Goal: Transaction & Acquisition: Subscribe to service/newsletter

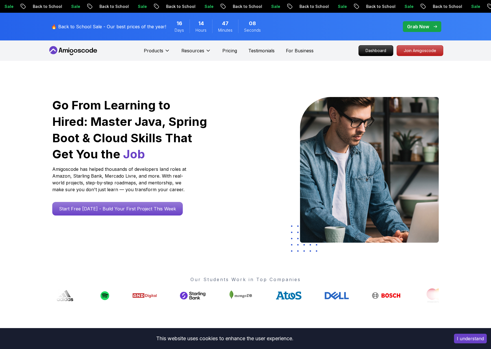
click at [412, 31] on span "pre-order" at bounding box center [422, 26] width 38 height 11
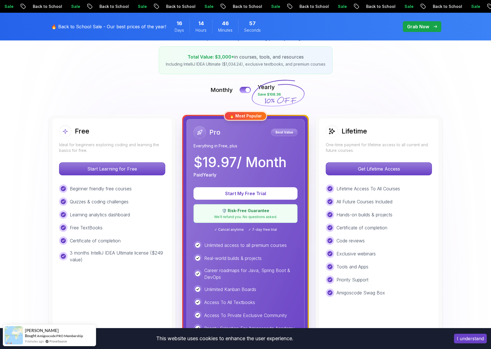
scroll to position [88, 0]
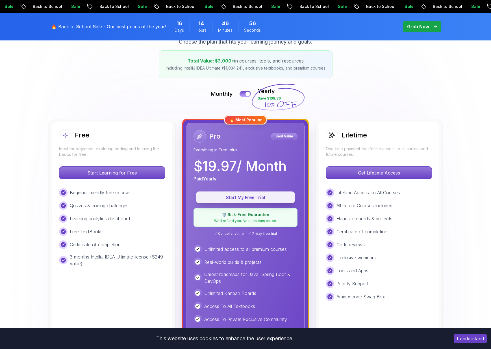
click at [265, 200] on button "Start My Free Trial" at bounding box center [245, 197] width 99 height 12
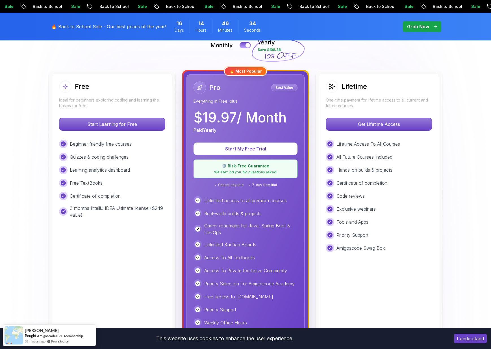
scroll to position [130, 0]
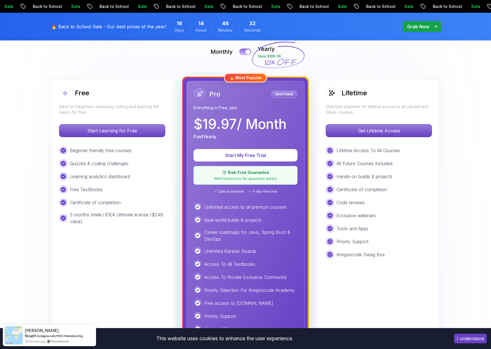
click at [246, 52] on div at bounding box center [247, 51] width 5 height 5
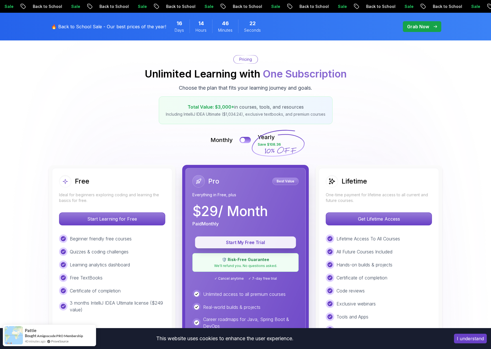
scroll to position [44, 0]
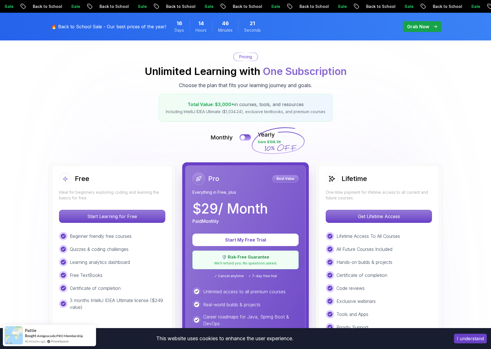
click at [237, 204] on p "$ 29 / Month" at bounding box center [229, 209] width 75 height 14
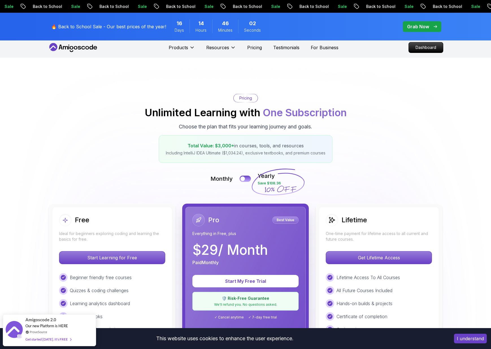
scroll to position [0, 0]
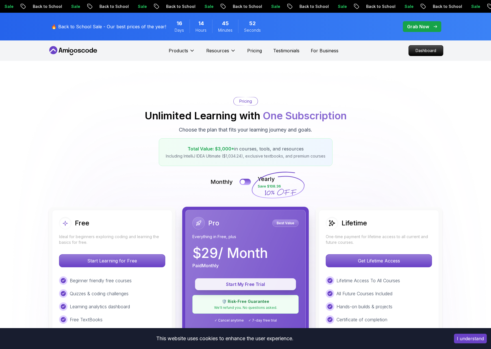
click at [227, 288] on button "Start My Free Trial" at bounding box center [245, 284] width 101 height 12
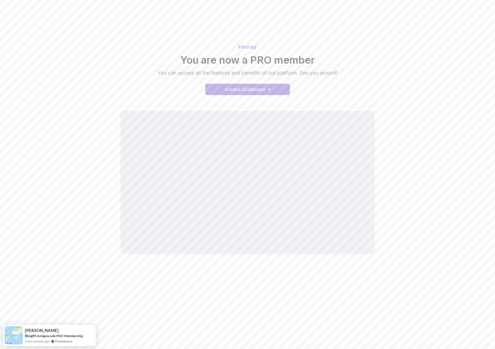
click at [267, 89] on button "Access Dashboard" at bounding box center [247, 89] width 85 height 11
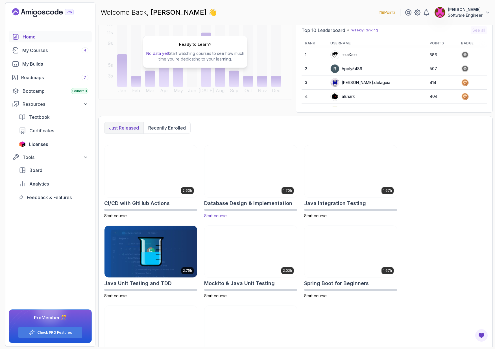
scroll to position [56, 0]
